Goal: Information Seeking & Learning: Stay updated

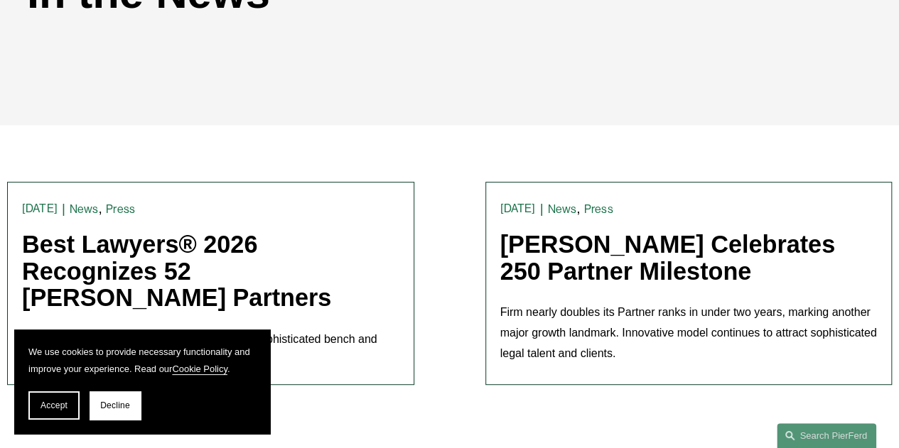
scroll to position [239, 0]
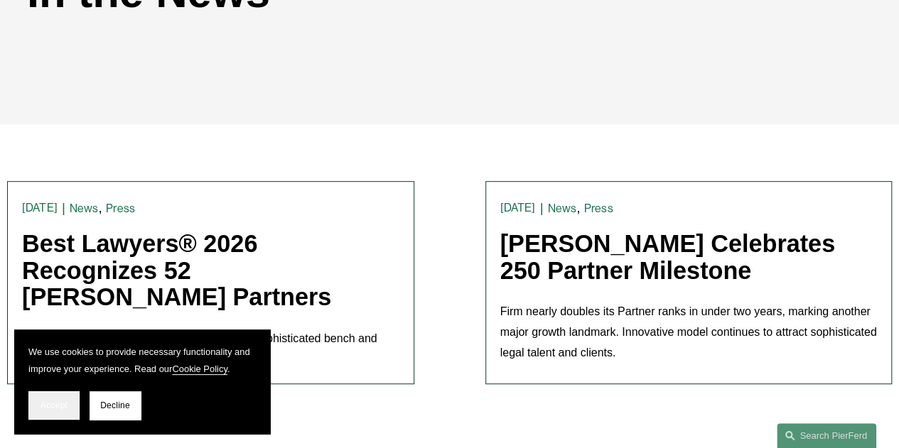
click at [36, 413] on button "Accept" at bounding box center [53, 406] width 51 height 28
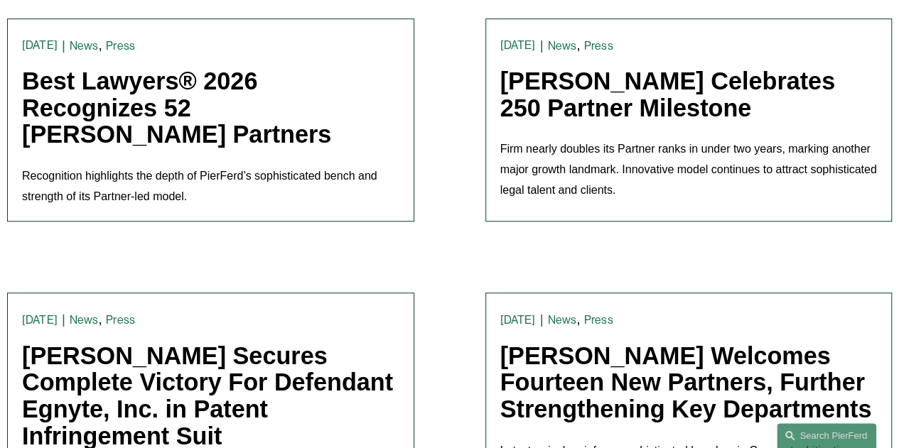
scroll to position [401, 0]
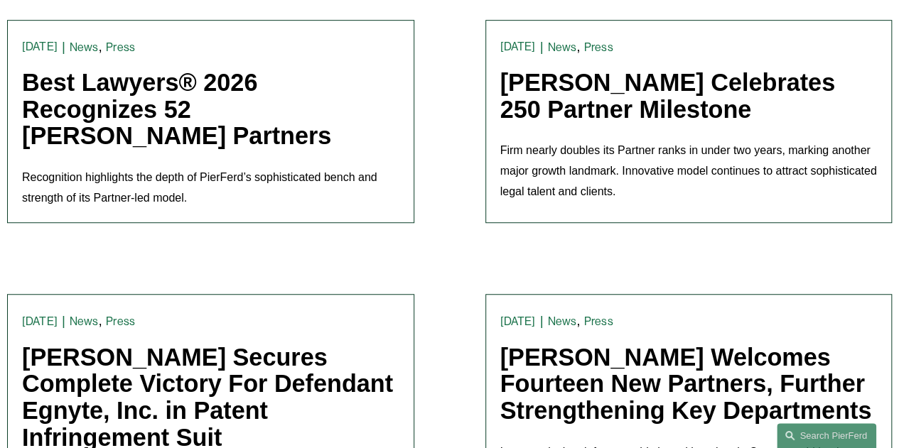
click at [628, 118] on link "[PERSON_NAME] Celebrates 250 Partner Milestone" at bounding box center [667, 96] width 335 height 54
click at [90, 63] on div "News , Press Trevor Rubin 8/21/25 News , Press Trevor Rubin 8/21/25 Best Lawyer…" at bounding box center [210, 122] width 377 height 174
click at [114, 123] on link "Best Lawyers® 2026 Recognizes 52 [PERSON_NAME] Partners" at bounding box center [176, 109] width 309 height 80
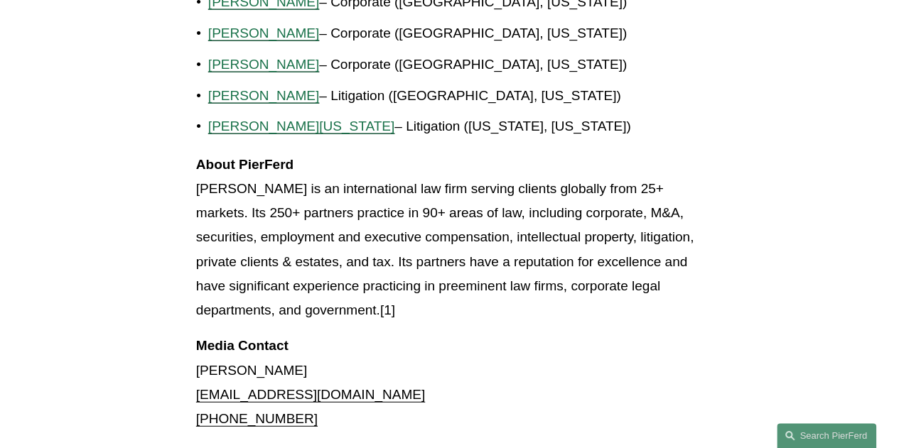
scroll to position [1689, 0]
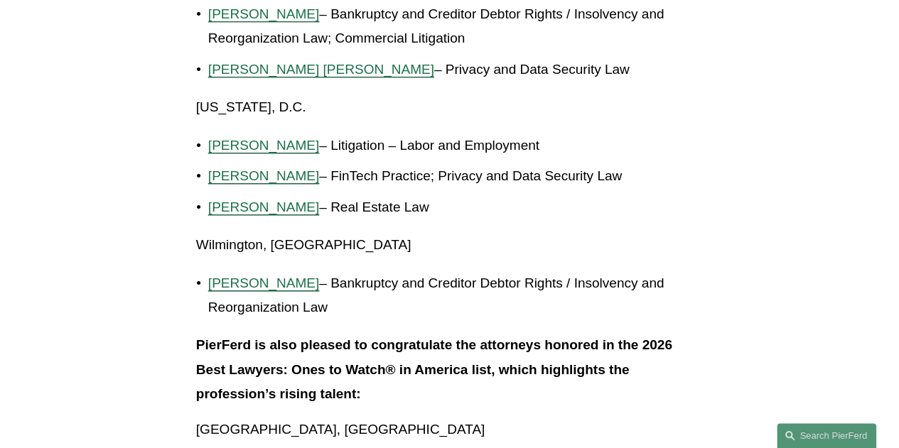
scroll to position [3151, 0]
